Goal: Transaction & Acquisition: Purchase product/service

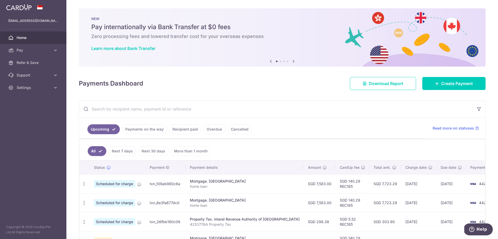
scroll to position [52, 0]
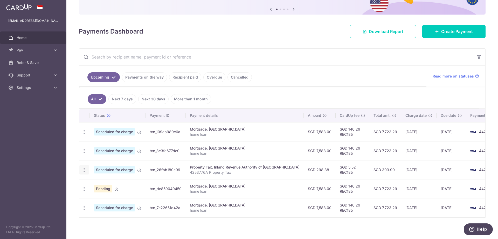
click at [84, 134] on icon "button" at bounding box center [84, 131] width 5 height 5
click at [101, 182] on span "Update payment" at bounding box center [111, 184] width 35 height 6
radio input "true"
type input "298.38"
type input "12/09/2025"
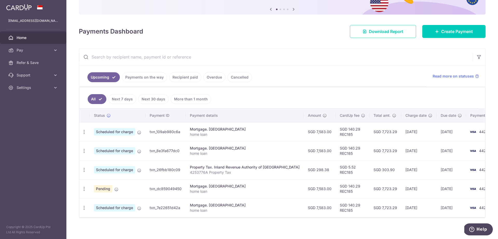
type input "4253776A"
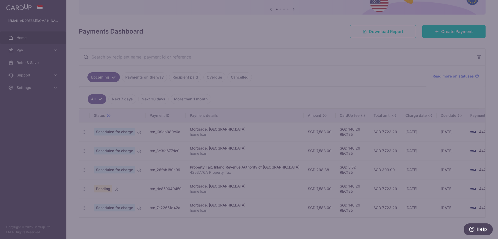
type input "REC185"
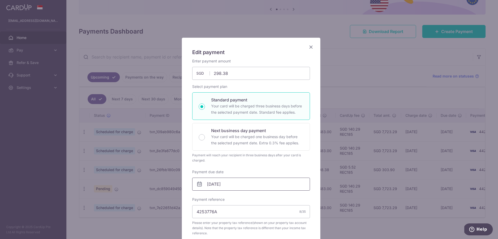
click at [215, 189] on input "12/09/2025" at bounding box center [251, 183] width 118 height 13
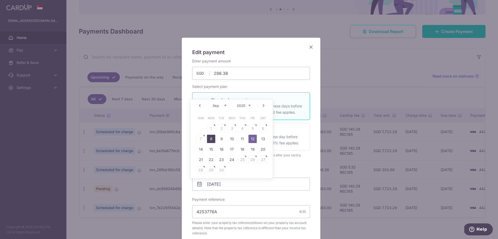
click at [210, 138] on link "8" at bounding box center [211, 138] width 8 height 8
type input "08/09/2025"
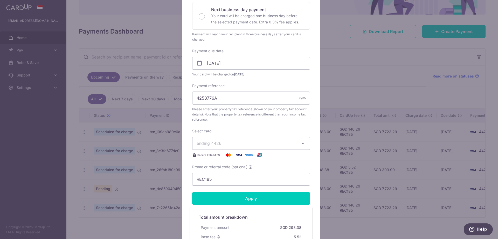
scroll to position [130, 0]
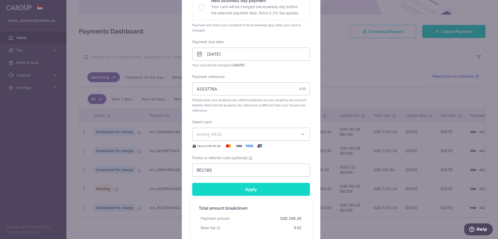
click at [242, 193] on input "Apply" at bounding box center [251, 189] width 118 height 13
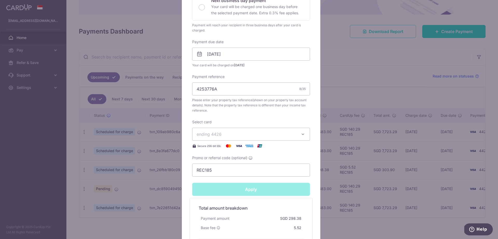
type input "Successfully Applied"
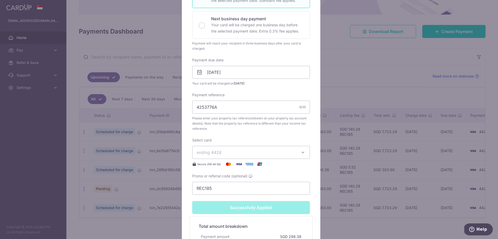
scroll to position [148, 0]
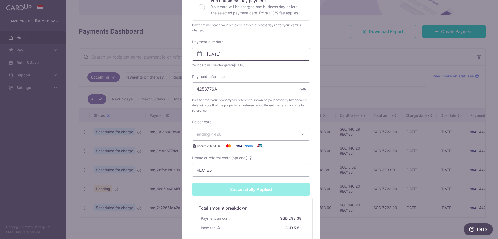
click at [236, 52] on input "08/09/2025" at bounding box center [251, 54] width 118 height 13
click at [283, 119] on div "Select card ending 4426 **** 3008 **** 3010 **** 5006 **** 6612 **** 0960 **** …" at bounding box center [251, 134] width 118 height 30
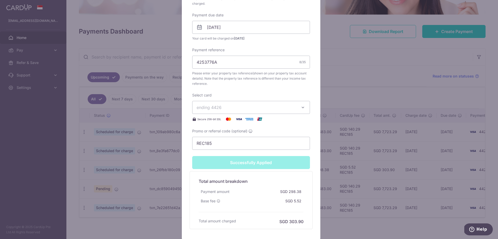
scroll to position [135, 0]
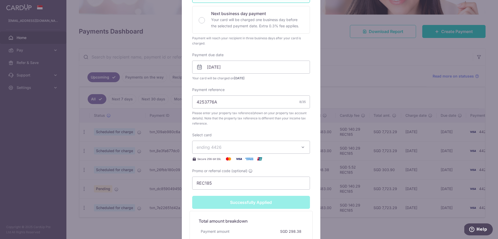
click at [363, 77] on div "Edit payment By clicking apply, you will make changes to all payments to Inland…" at bounding box center [249, 119] width 498 height 239
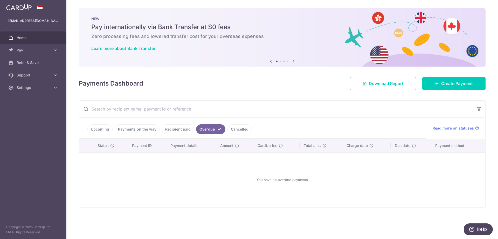
click at [177, 129] on link "Recipient paid" at bounding box center [178, 129] width 32 height 10
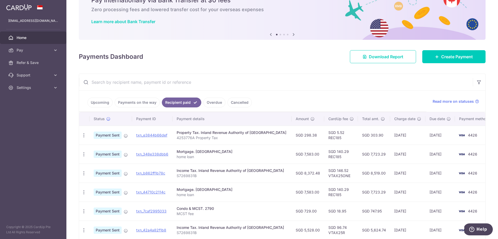
scroll to position [52, 0]
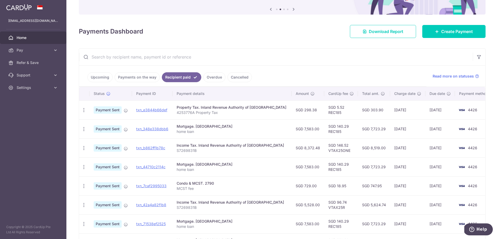
click at [241, 36] on div "Payments Dashboard Download Report Create Payment" at bounding box center [282, 30] width 407 height 15
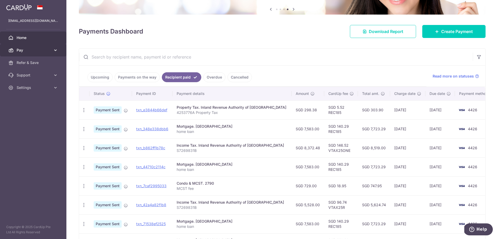
click at [13, 50] on icon at bounding box center [10, 50] width 5 height 5
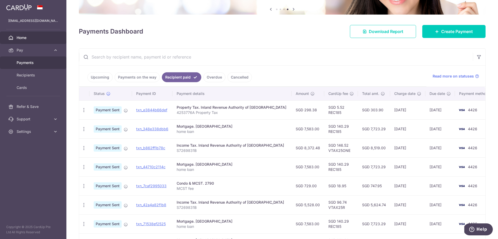
click at [21, 60] on span "Payments" at bounding box center [34, 62] width 34 height 5
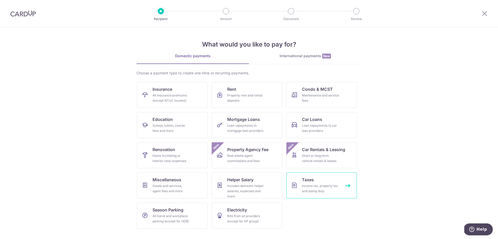
click at [303, 188] on div "Income tax, property tax and stamp duty" at bounding box center [320, 188] width 37 height 10
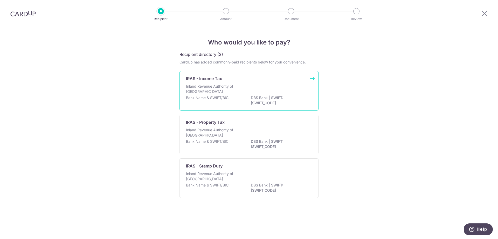
click at [220, 92] on p "Inland Revenue Authority of Singapore" at bounding box center [213, 89] width 55 height 10
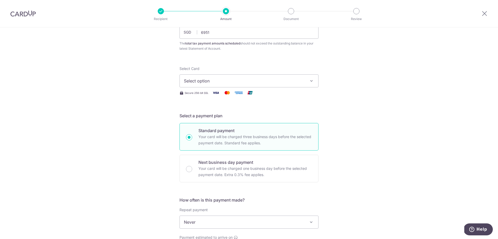
scroll to position [52, 0]
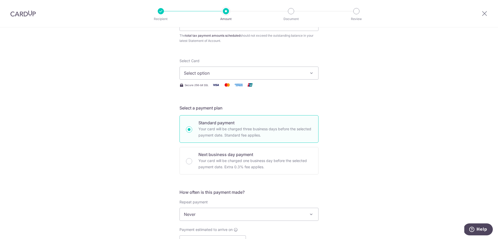
type input "6,951.00"
click at [305, 74] on button "Select option" at bounding box center [249, 72] width 139 height 13
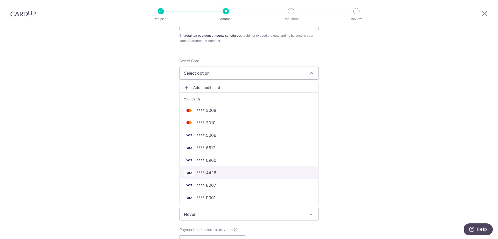
click at [211, 172] on span "**** 4426" at bounding box center [207, 172] width 20 height 6
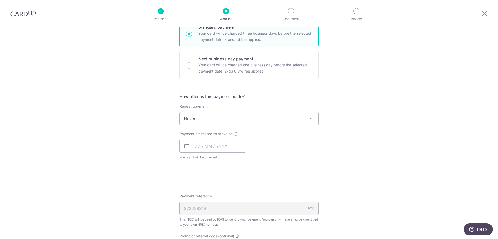
scroll to position [156, 0]
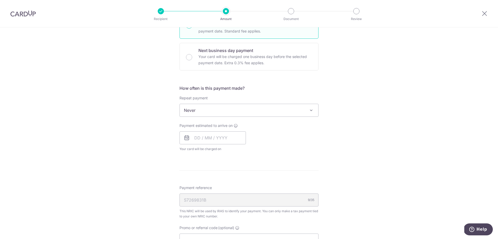
click at [208, 107] on span "Never" at bounding box center [249, 110] width 139 height 12
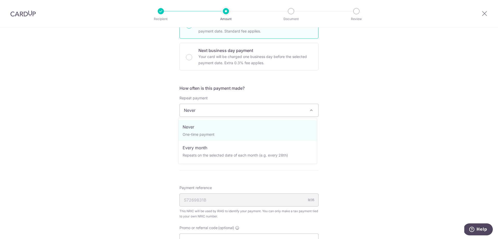
click at [195, 112] on span "Never" at bounding box center [249, 110] width 139 height 12
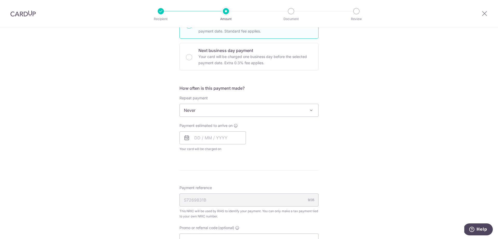
click at [195, 112] on span "Never" at bounding box center [249, 110] width 139 height 12
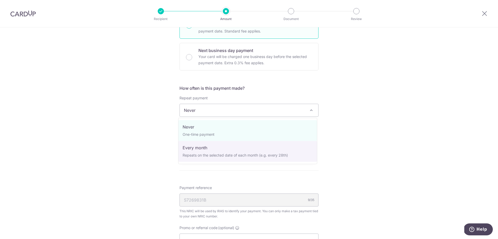
select select "3"
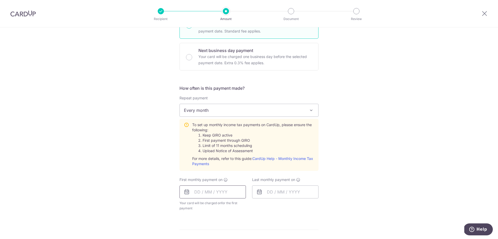
click at [216, 193] on input "text" at bounding box center [213, 191] width 66 height 13
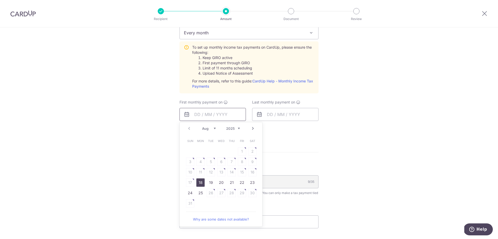
scroll to position [234, 0]
click at [198, 182] on link "18" at bounding box center [201, 182] width 8 height 8
type input "[DATE]"
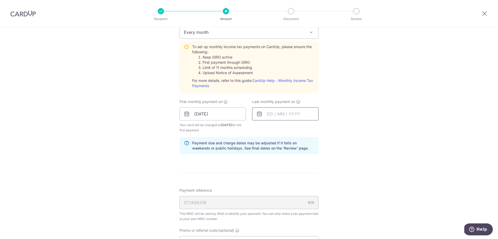
click at [282, 111] on input "text" at bounding box center [285, 113] width 66 height 13
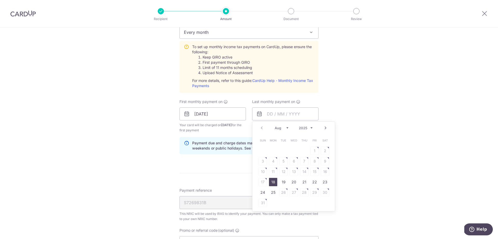
click at [286, 129] on select "Aug Sep Oct Nov Dec" at bounding box center [282, 128] width 14 height 4
click at [269, 159] on link "8" at bounding box center [273, 161] width 8 height 8
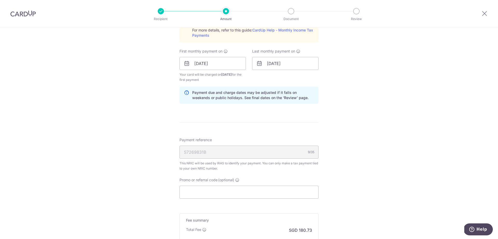
scroll to position [286, 0]
click at [216, 150] on div "S7269831B 9/35" at bounding box center [249, 150] width 139 height 13
click at [199, 151] on div "S7269831B 9/35" at bounding box center [249, 150] width 139 height 13
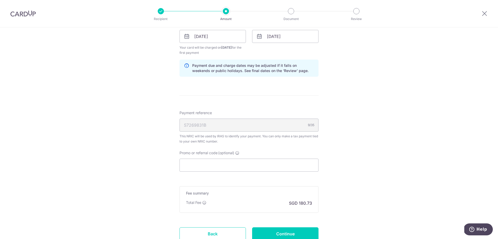
scroll to position [312, 0]
click at [221, 122] on div "S7269831B 9/35" at bounding box center [249, 124] width 139 height 13
click at [205, 165] on input "Promo or referral code (optional)" at bounding box center [249, 164] width 139 height 13
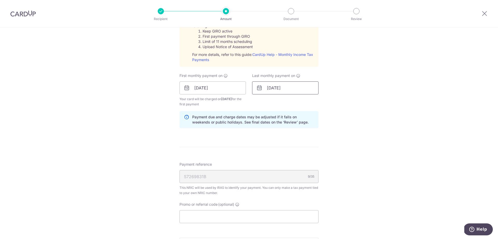
click at [289, 89] on input "08/12/2025" at bounding box center [285, 87] width 66 height 13
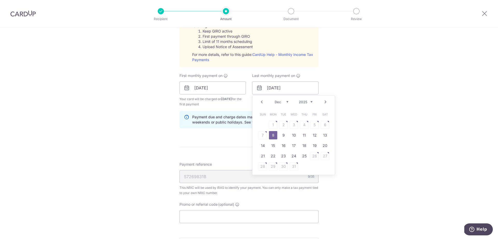
click at [308, 101] on select "2025 2026" at bounding box center [306, 102] width 14 height 4
click at [286, 102] on select "Jan Feb Mar Apr May Jun Jul Aug Sep" at bounding box center [282, 102] width 14 height 4
click at [306, 135] on link "7" at bounding box center [304, 135] width 8 height 8
type input "07/05/2026"
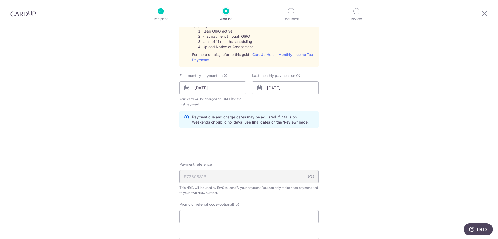
click at [356, 120] on div "Tell us more about your payment Enter one-time or monthly payment amount SGD 6,…" at bounding box center [249, 49] width 498 height 563
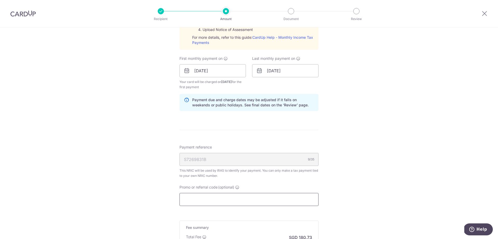
scroll to position [337, 0]
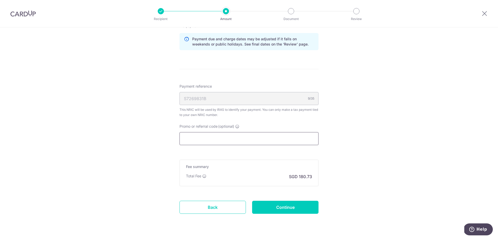
click at [235, 139] on input "Promo or referral code (optional)" at bounding box center [249, 138] width 139 height 13
paste input "VTAX25R"
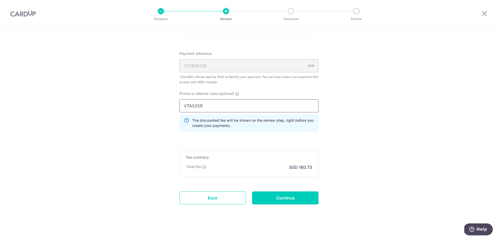
scroll to position [375, 0]
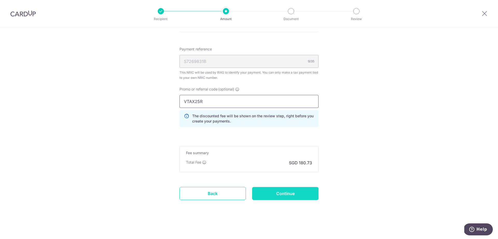
type input "VTAX25R"
click at [283, 191] on input "Continue" at bounding box center [285, 193] width 66 height 13
type input "Create Schedule"
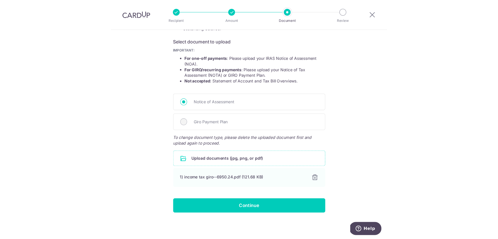
scroll to position [85, 0]
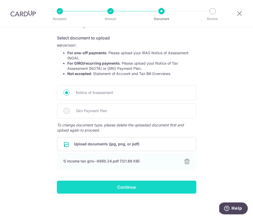
click at [110, 186] on input "Continue" at bounding box center [126, 187] width 139 height 13
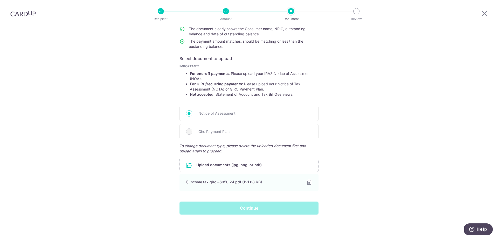
scroll to position [62, 0]
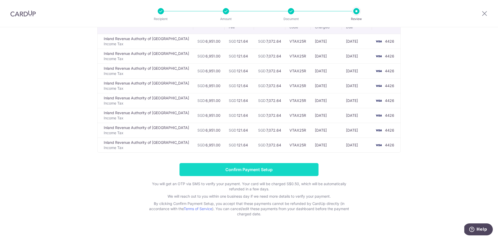
click at [273, 166] on input "Confirm Payment Setup" at bounding box center [249, 169] width 139 height 13
